Goal: Task Accomplishment & Management: Complete application form

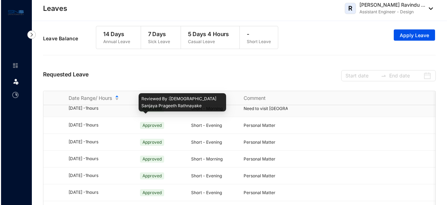
scroll to position [202, 0]
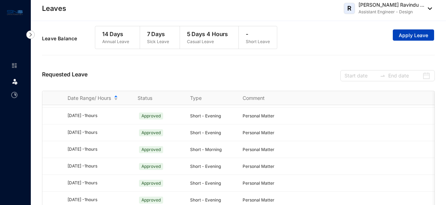
click at [413, 33] on span "Apply Leave" at bounding box center [413, 35] width 29 height 7
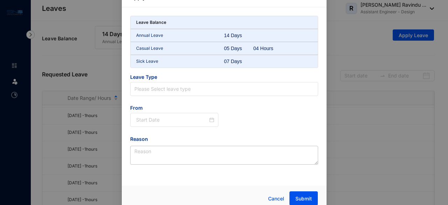
scroll to position [18, 0]
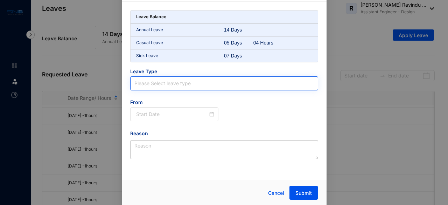
click at [239, 83] on input "search" at bounding box center [224, 83] width 180 height 13
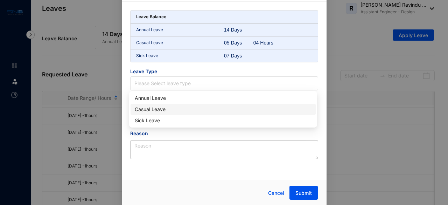
click at [232, 106] on div "Casual Leave" at bounding box center [223, 109] width 177 height 8
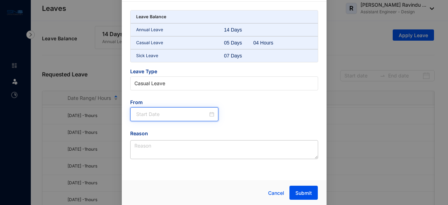
click at [146, 114] on input at bounding box center [172, 114] width 72 height 8
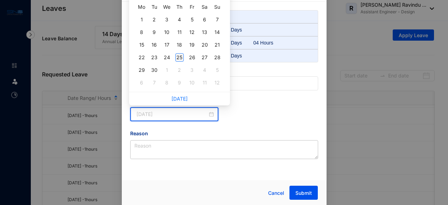
click at [177, 57] on div "25" at bounding box center [179, 57] width 8 height 8
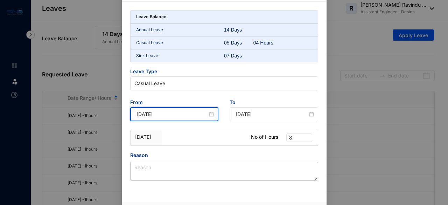
type input "[DATE]"
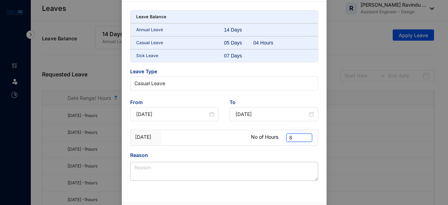
click at [301, 139] on span "8" at bounding box center [299, 138] width 20 height 8
click at [295, 160] on div "4" at bounding box center [298, 161] width 15 height 8
click at [292, 138] on span "4" at bounding box center [299, 138] width 20 height 8
type input "2"
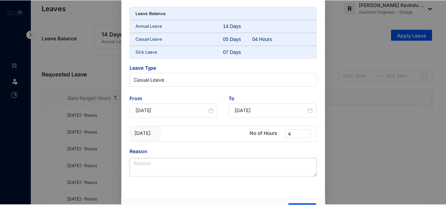
scroll to position [40, 0]
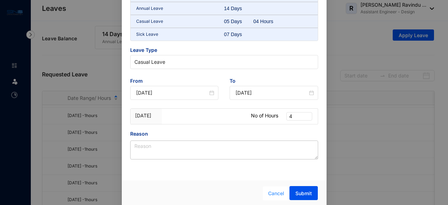
click at [275, 192] on span "Cancel" at bounding box center [276, 193] width 16 height 8
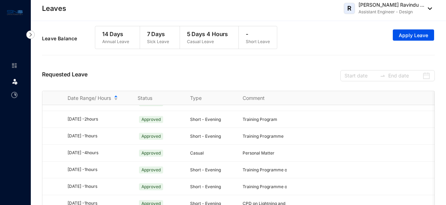
scroll to position [27, 0]
